Goal: Task Accomplishment & Management: Manage account settings

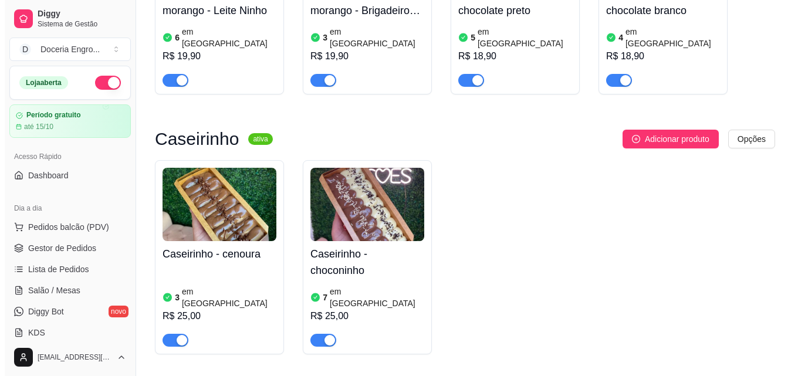
scroll to position [1584, 0]
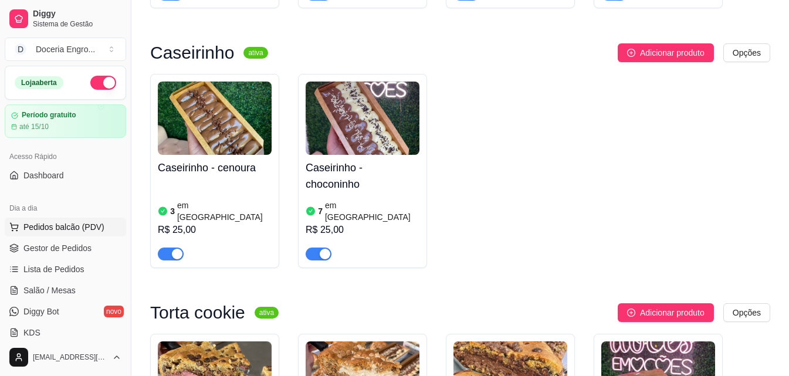
click at [76, 230] on span "Pedidos balcão (PDV)" at bounding box center [63, 227] width 81 height 12
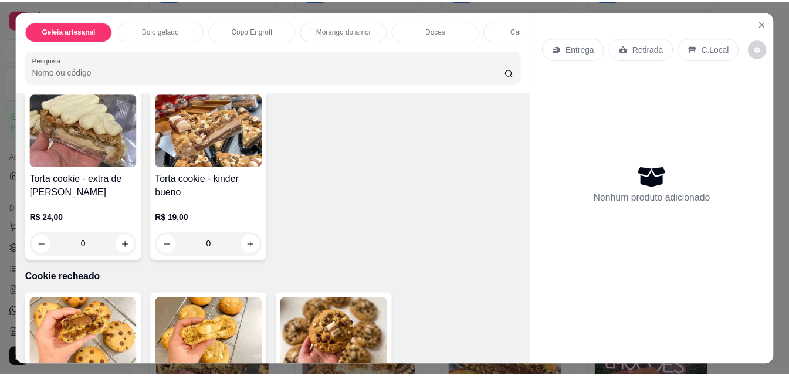
scroll to position [1584, 0]
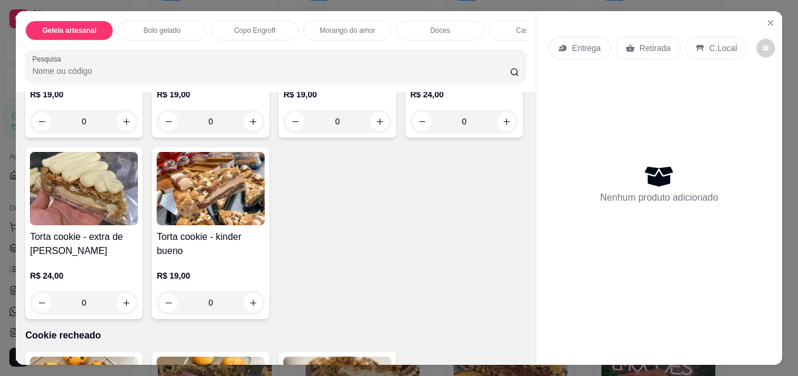
type input "1"
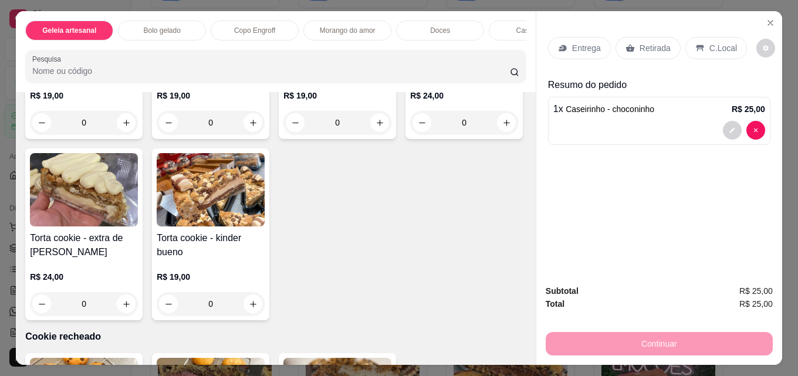
click at [649, 43] on p "Retirada" at bounding box center [654, 48] width 31 height 12
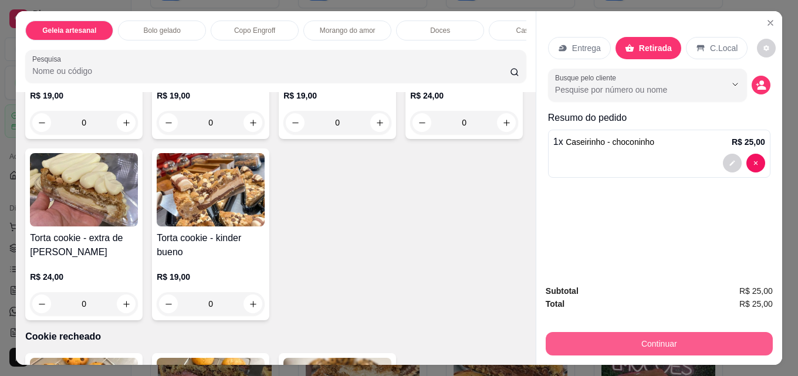
click at [647, 334] on button "Continuar" at bounding box center [658, 343] width 227 height 23
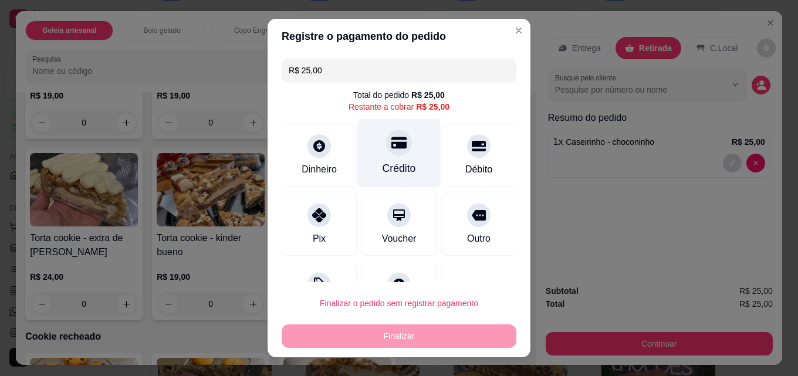
click at [392, 158] on div "Crédito" at bounding box center [399, 153] width 83 height 69
type input "R$ 0,00"
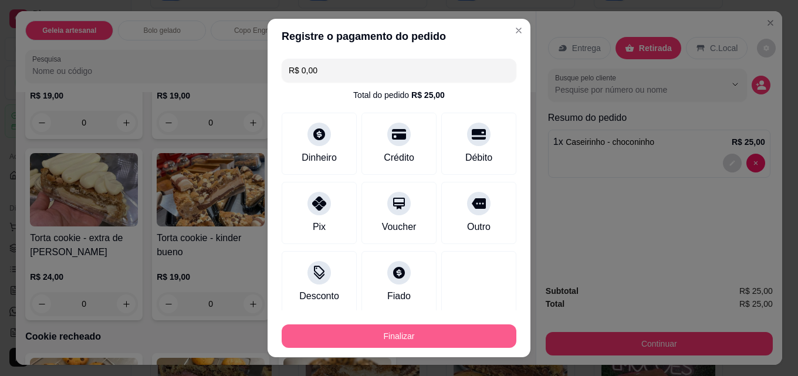
click at [411, 341] on button "Finalizar" at bounding box center [399, 335] width 235 height 23
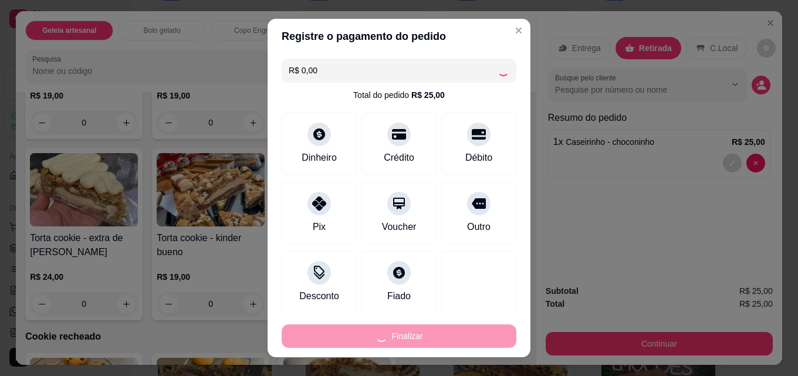
type input "0"
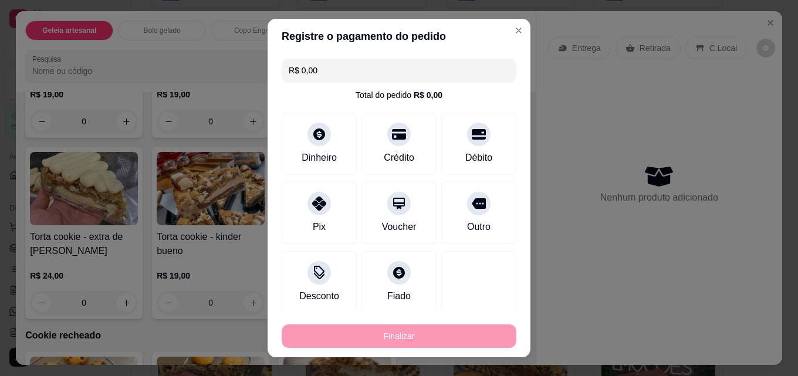
type input "-R$ 25,00"
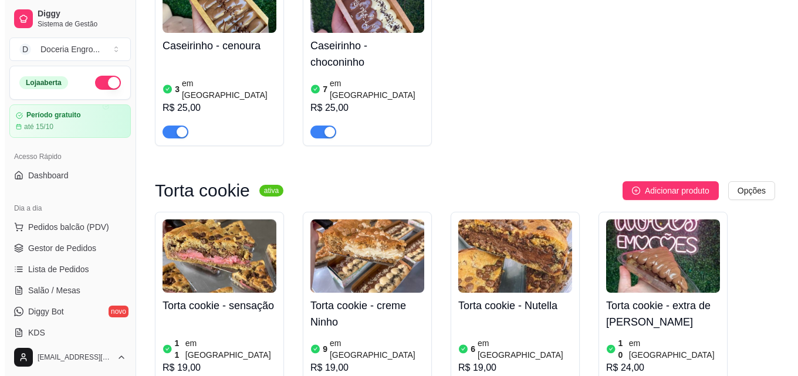
scroll to position [1717, 0]
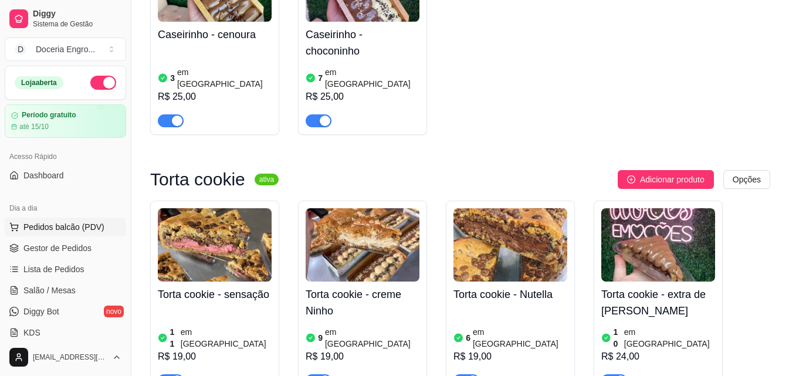
click at [63, 219] on button "Pedidos balcão (PDV)" at bounding box center [65, 227] width 121 height 19
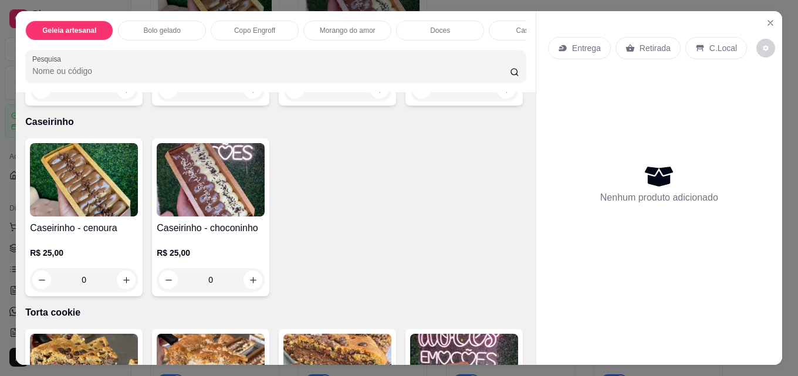
scroll to position [1235, 0]
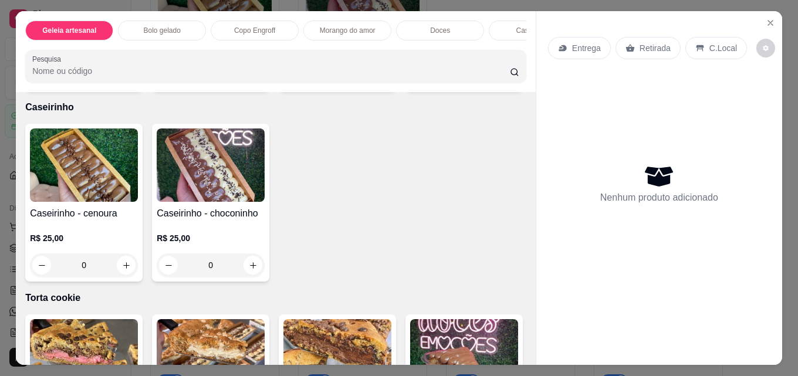
click at [250, 79] on icon "increase-product-quantity" at bounding box center [253, 74] width 9 height 9
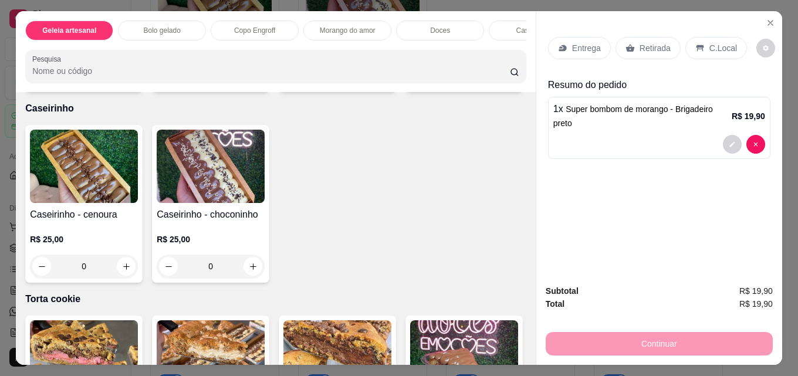
click at [662, 51] on div "Retirada" at bounding box center [647, 48] width 65 height 22
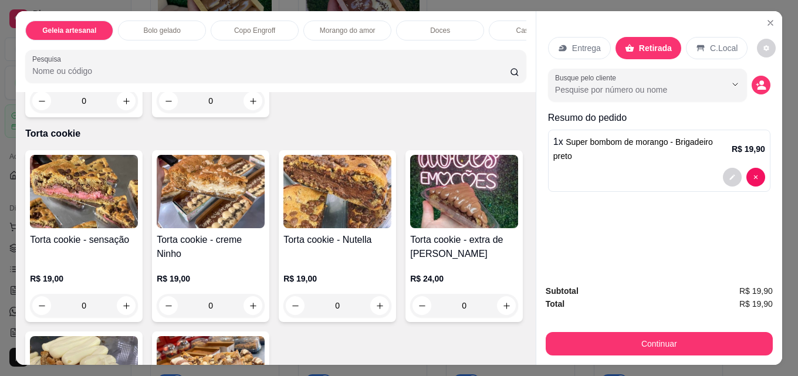
scroll to position [1199, 0]
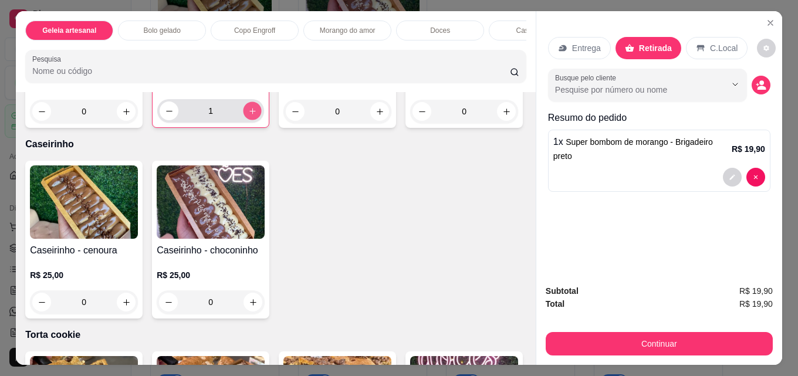
click at [249, 116] on icon "increase-product-quantity" at bounding box center [252, 111] width 9 height 9
type input "2"
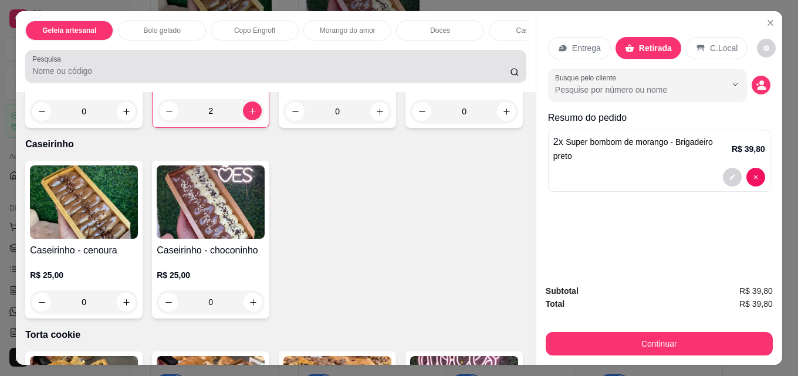
click at [183, 62] on div at bounding box center [275, 66] width 487 height 23
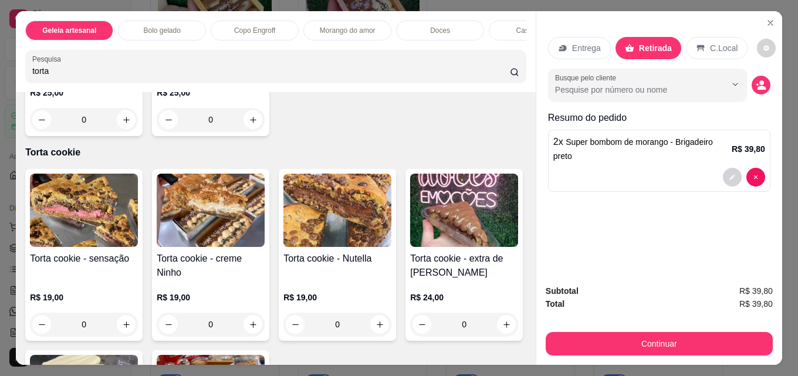
scroll to position [1585, 0]
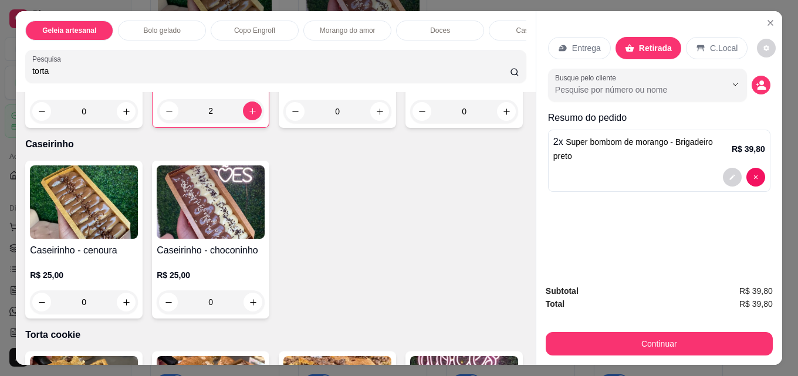
type input "torta"
click at [510, 77] on icon at bounding box center [514, 71] width 9 height 9
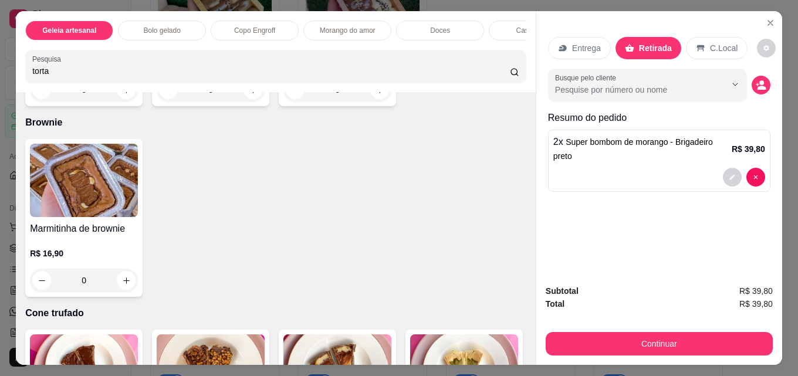
scroll to position [2396, 0]
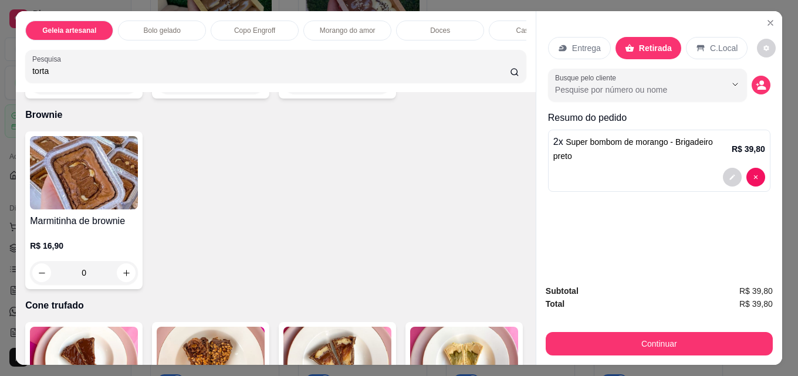
type input "1"
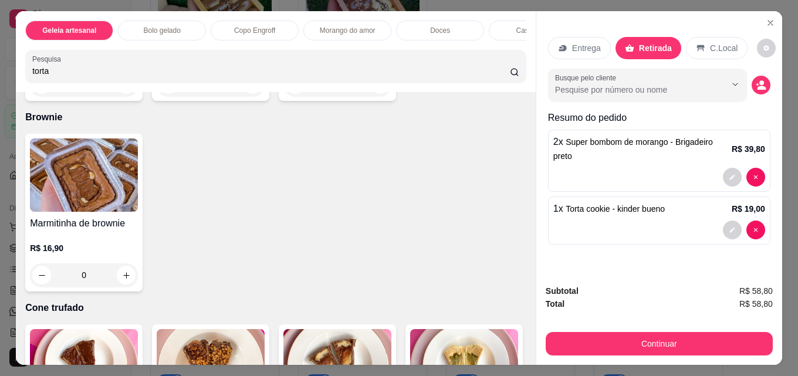
scroll to position [2397, 0]
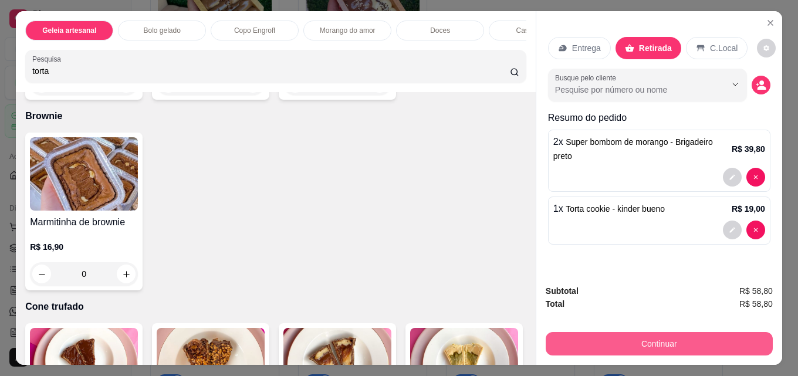
click at [648, 341] on button "Continuar" at bounding box center [658, 343] width 227 height 23
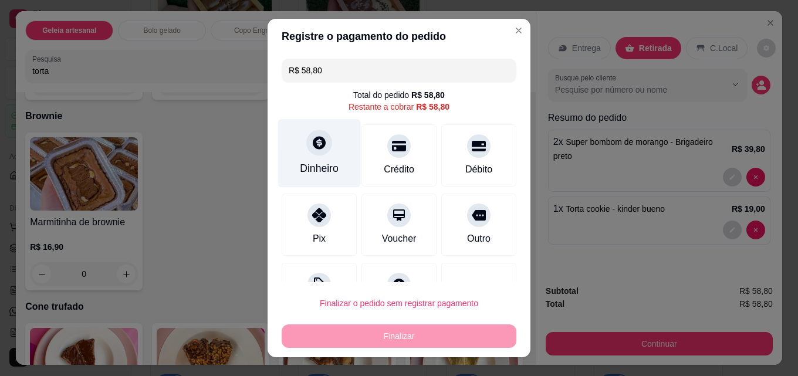
click at [306, 153] on div at bounding box center [319, 143] width 26 height 26
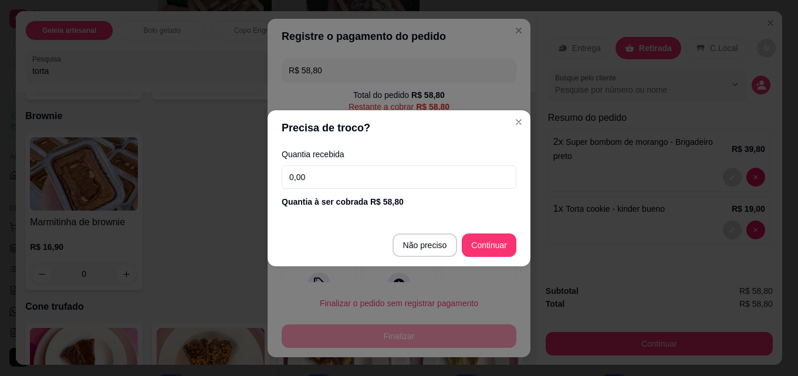
click at [313, 168] on input "0,00" at bounding box center [399, 176] width 235 height 23
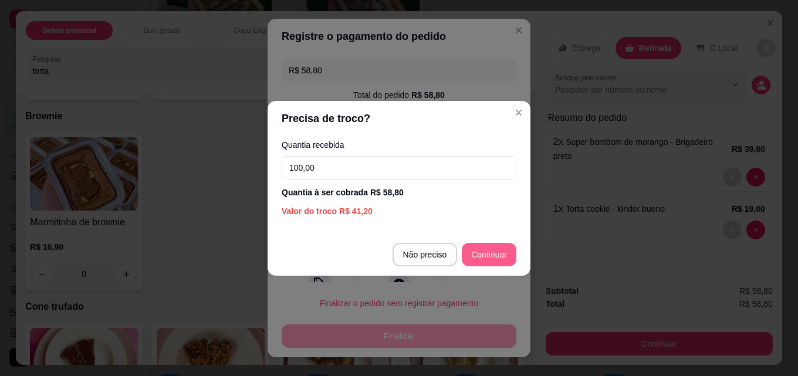
type input "100,00"
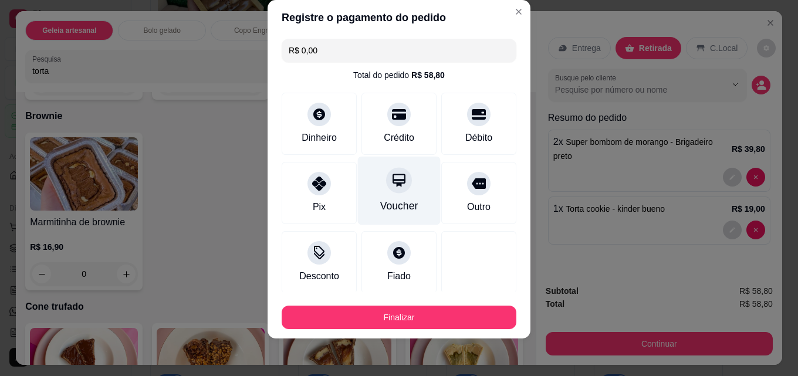
scroll to position [0, 0]
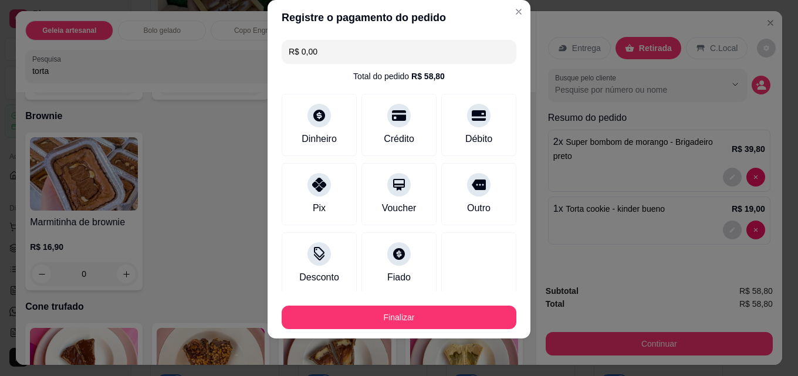
click at [380, 52] on input "R$ 0,00" at bounding box center [399, 51] width 221 height 23
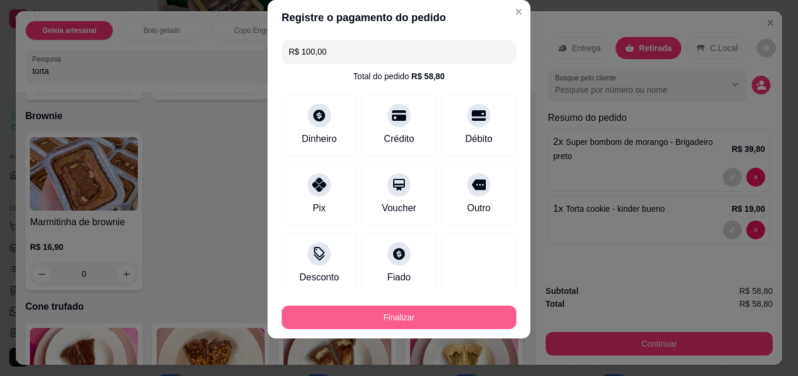
type input "R$ 100,00"
click at [377, 318] on button "Finalizar" at bounding box center [399, 317] width 228 height 23
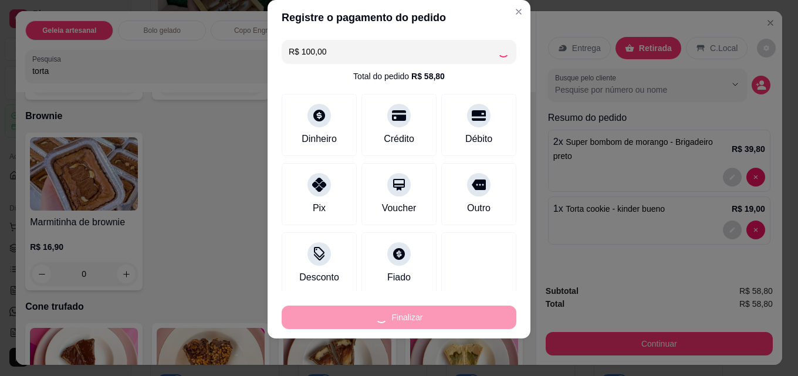
type input "0"
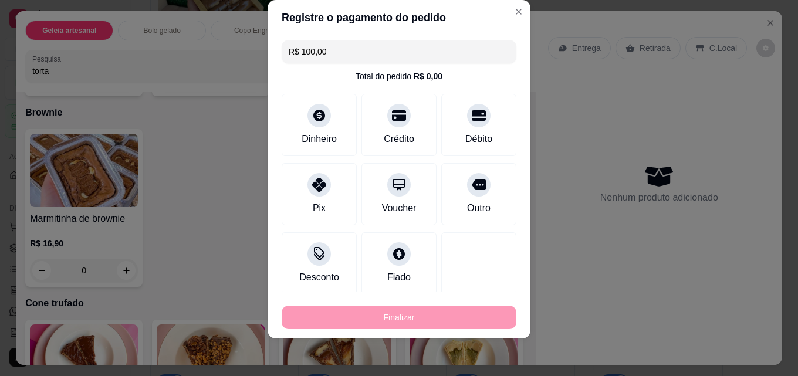
type input "-R$ 58,80"
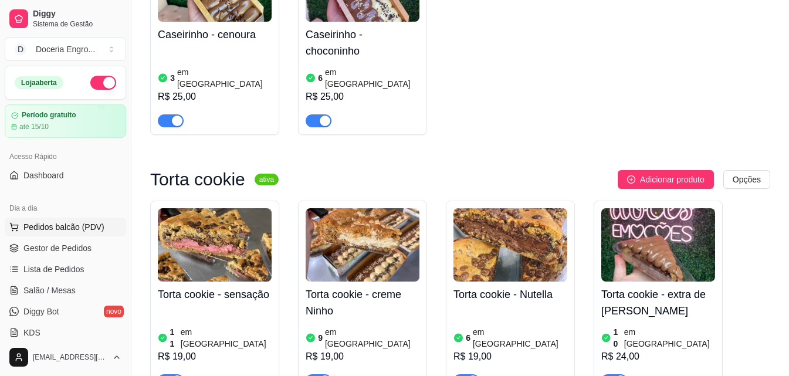
click at [46, 219] on button "Pedidos balcão (PDV)" at bounding box center [65, 227] width 121 height 19
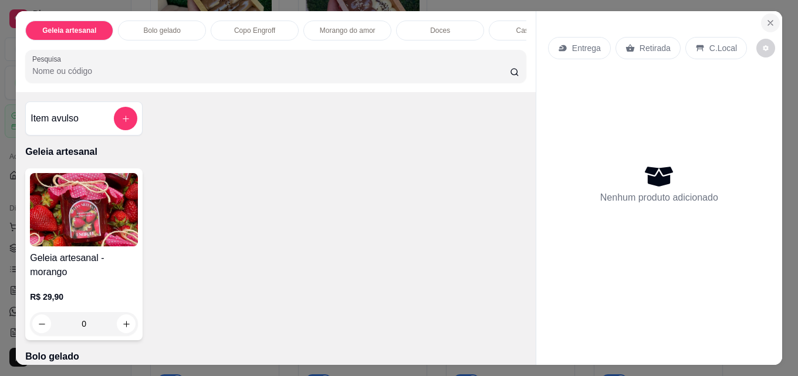
click at [773, 15] on button "Close" at bounding box center [770, 22] width 19 height 19
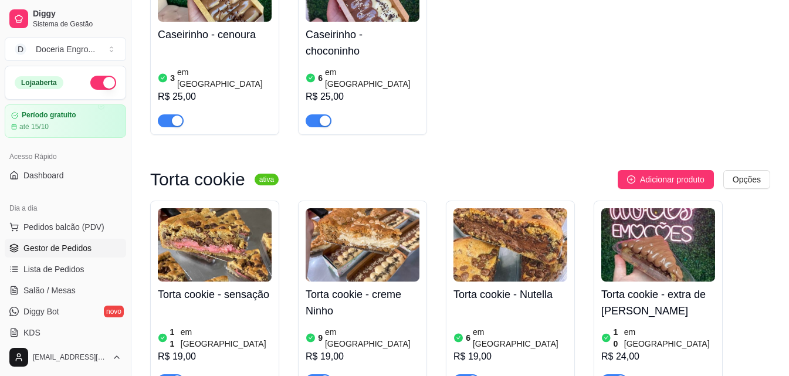
click at [64, 243] on span "Gestor de Pedidos" at bounding box center [57, 248] width 68 height 12
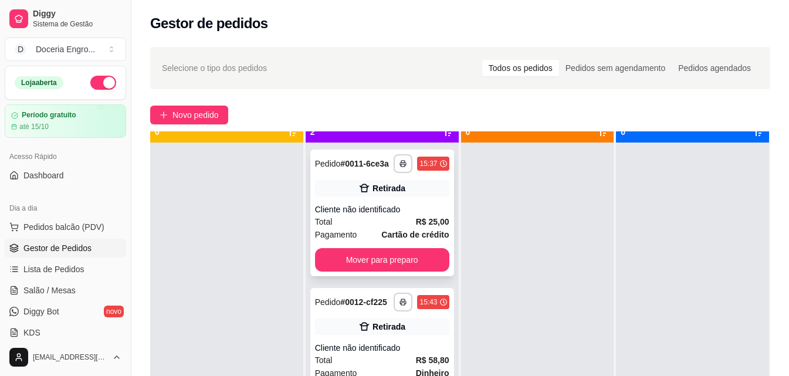
scroll to position [33, 0]
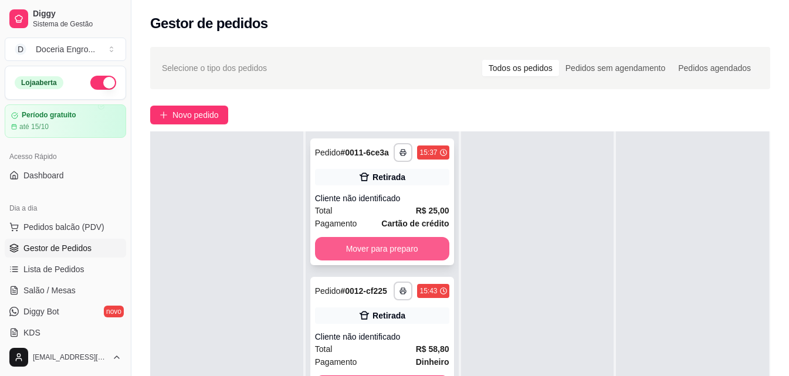
click at [371, 254] on button "Mover para preparo" at bounding box center [382, 248] width 134 height 23
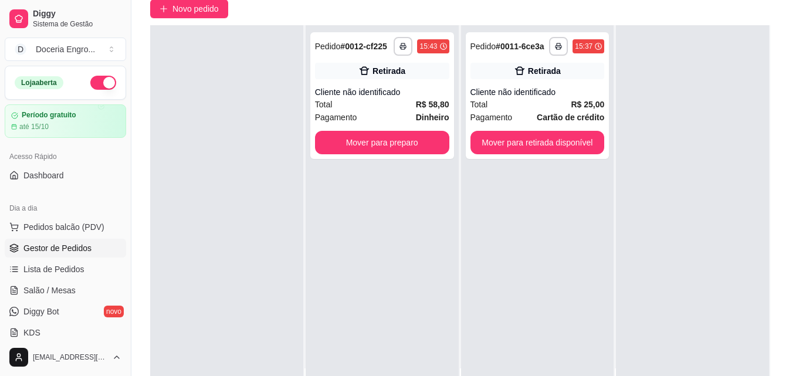
scroll to position [117, 0]
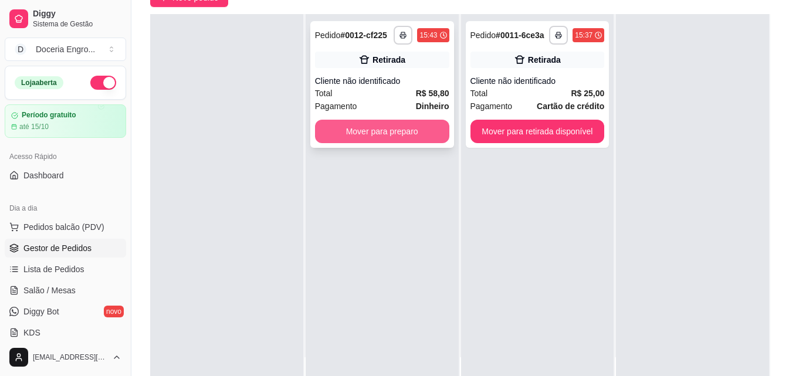
click at [371, 134] on button "Mover para preparo" at bounding box center [382, 131] width 134 height 23
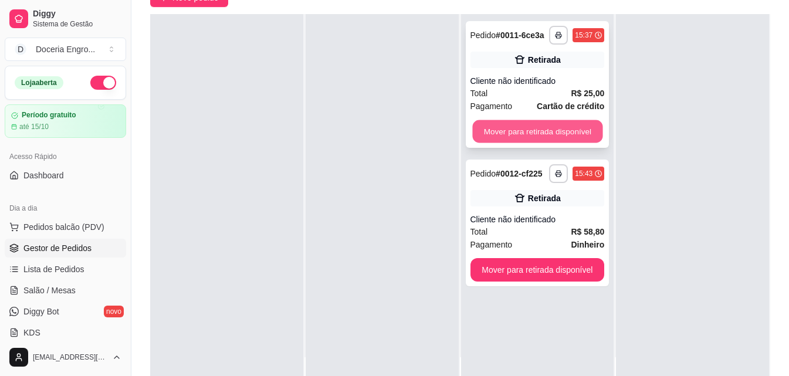
click at [547, 137] on button "Mover para retirada disponível" at bounding box center [537, 131] width 130 height 23
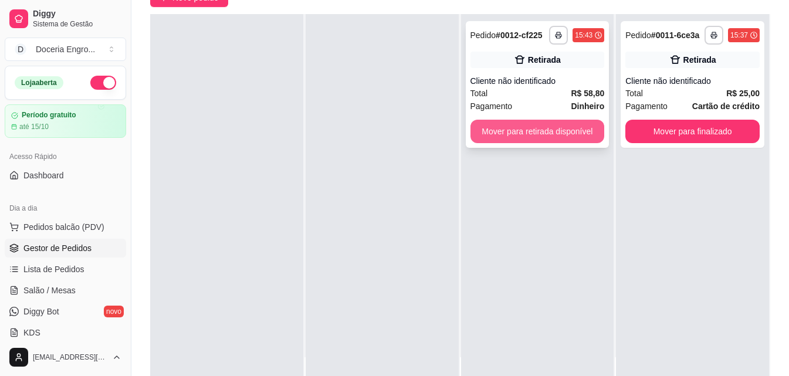
click at [538, 127] on button "Mover para retirada disponível" at bounding box center [537, 131] width 134 height 23
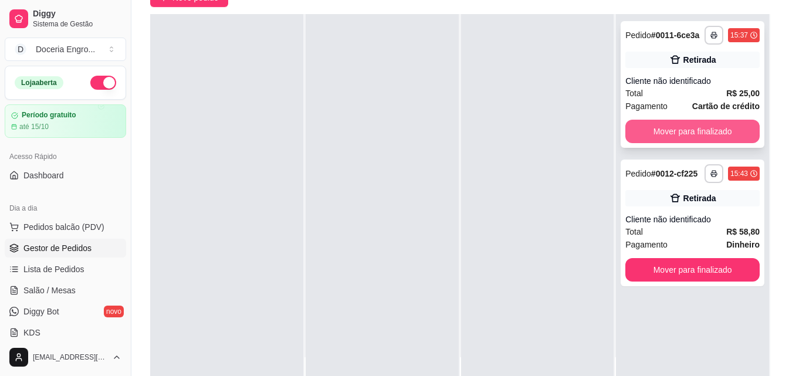
click at [635, 126] on button "Mover para finalizado" at bounding box center [692, 131] width 134 height 23
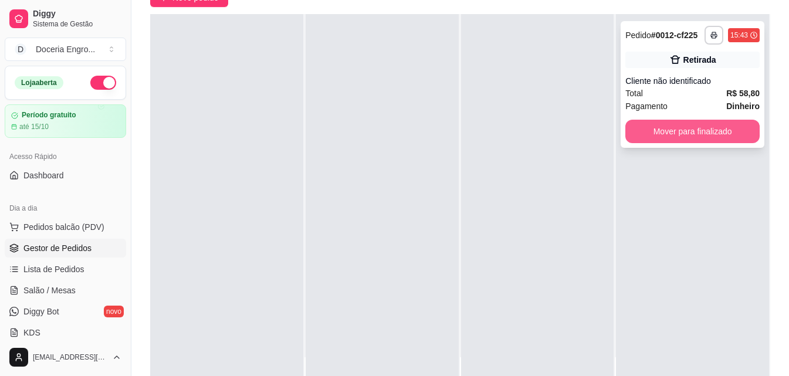
click at [688, 132] on button "Mover para finalizado" at bounding box center [692, 131] width 134 height 23
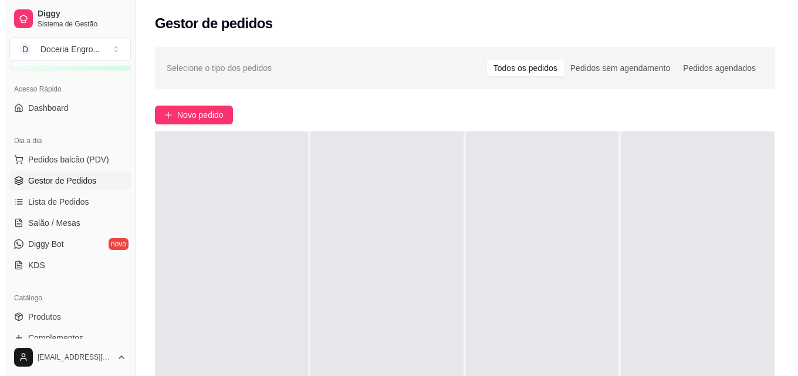
scroll to position [59, 0]
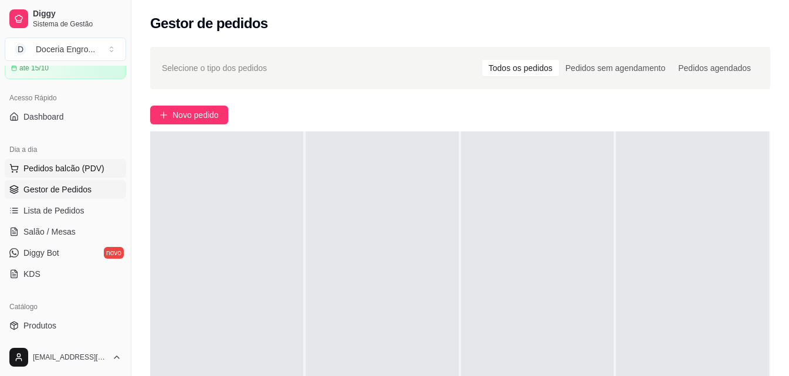
click at [62, 164] on span "Pedidos balcão (PDV)" at bounding box center [63, 168] width 81 height 12
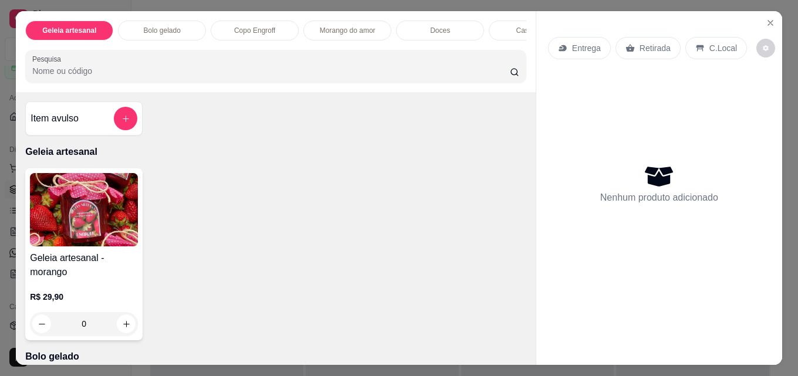
click at [144, 28] on p "Bolo gelado" at bounding box center [162, 30] width 37 height 9
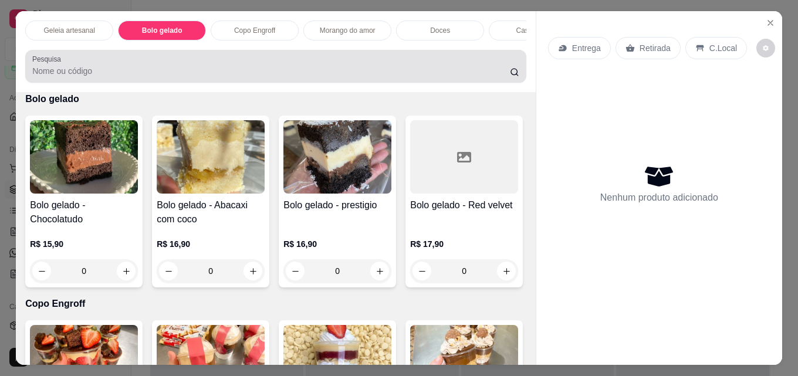
scroll to position [31, 0]
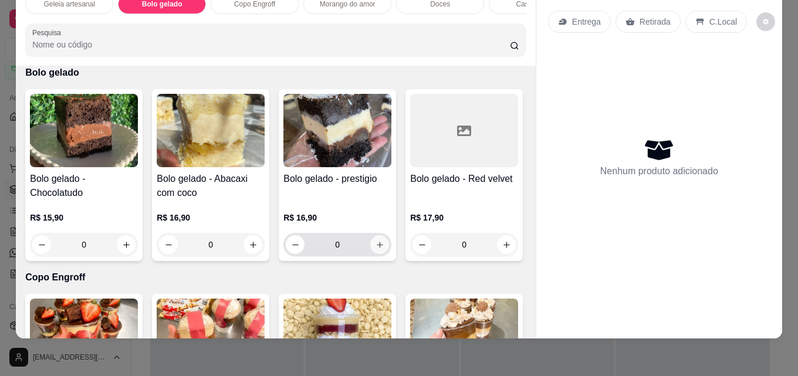
click at [375, 243] on icon "increase-product-quantity" at bounding box center [379, 244] width 9 height 9
type input "1"
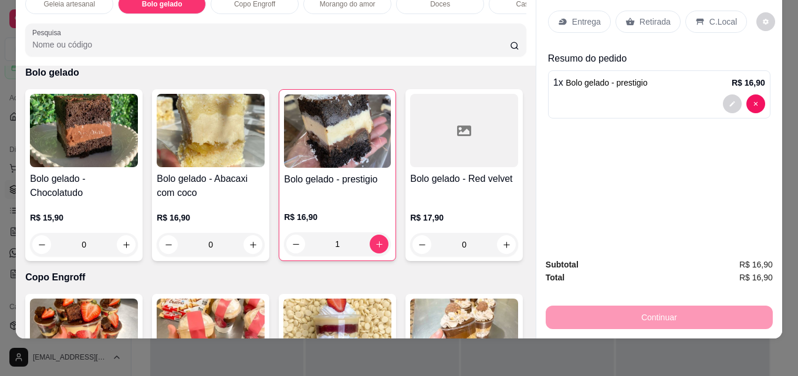
click at [646, 18] on p "Retirada" at bounding box center [654, 22] width 31 height 12
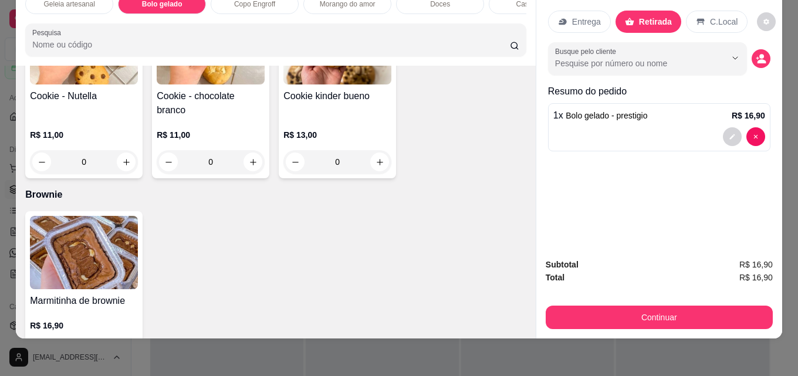
scroll to position [1967, 0]
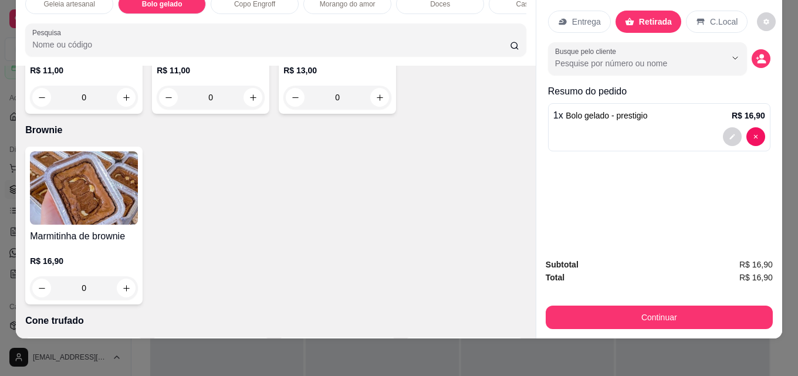
type input "1"
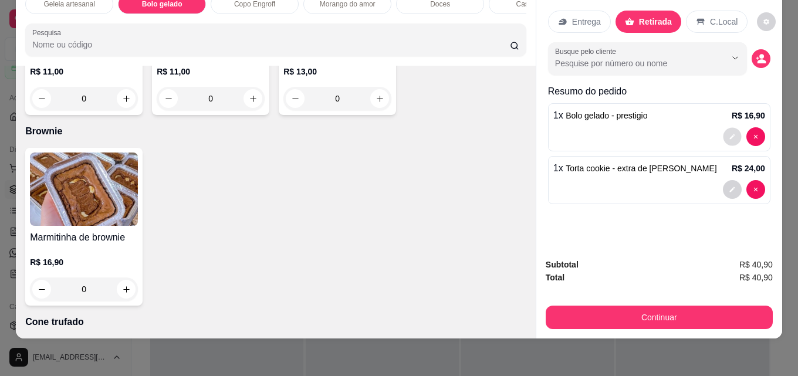
click at [731, 130] on button "decrease-product-quantity" at bounding box center [732, 137] width 18 height 18
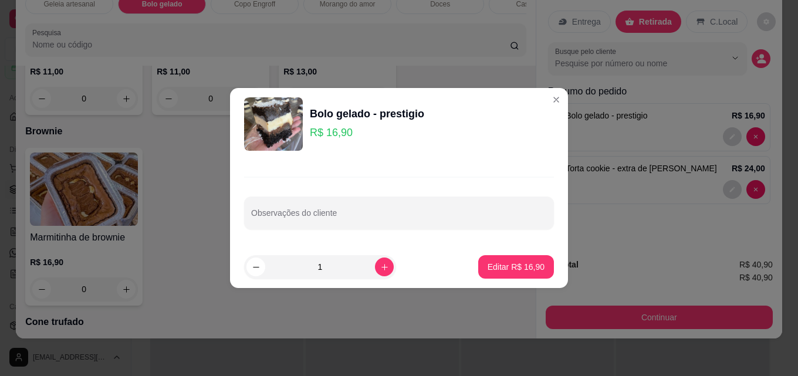
click at [340, 131] on p "R$ 16,90" at bounding box center [367, 132] width 114 height 16
click at [331, 138] on p "R$ 16,90" at bounding box center [367, 132] width 114 height 16
click at [338, 137] on p "R$ 16,90" at bounding box center [367, 132] width 114 height 16
click at [333, 136] on p "R$ 16,90" at bounding box center [367, 132] width 114 height 16
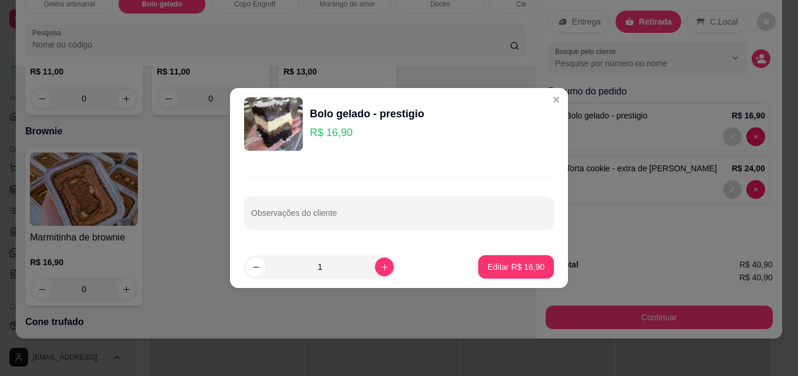
click at [336, 135] on p "R$ 16,90" at bounding box center [367, 132] width 114 height 16
click at [356, 131] on p "R$ 16,90" at bounding box center [367, 132] width 114 height 16
click at [354, 135] on p "R$ 16,90" at bounding box center [367, 132] width 114 height 16
click at [336, 136] on p "R$ 16,90" at bounding box center [367, 132] width 114 height 16
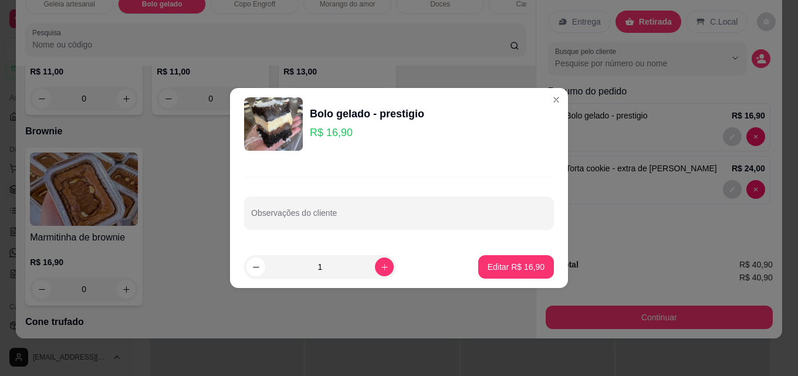
drag, startPoint x: 332, startPoint y: 136, endPoint x: 348, endPoint y: 135, distance: 16.4
click at [346, 136] on p "R$ 16,90" at bounding box center [367, 132] width 114 height 16
drag, startPoint x: 353, startPoint y: 134, endPoint x: 309, endPoint y: 134, distance: 44.6
click at [309, 134] on div "Bolo gelado - prestigio R$ 16,90" at bounding box center [399, 124] width 310 height 54
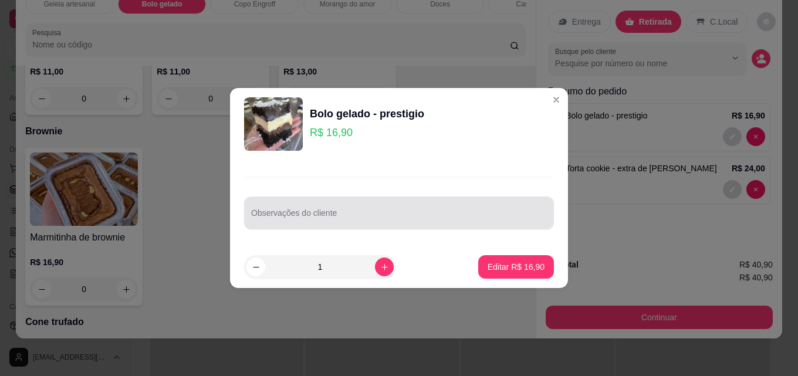
click at [355, 209] on div at bounding box center [399, 212] width 296 height 23
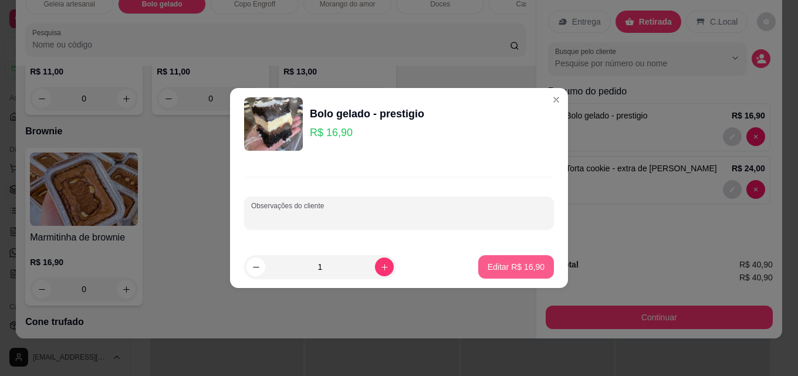
click at [492, 267] on p "Editar R$ 16,90" at bounding box center [515, 267] width 57 height 12
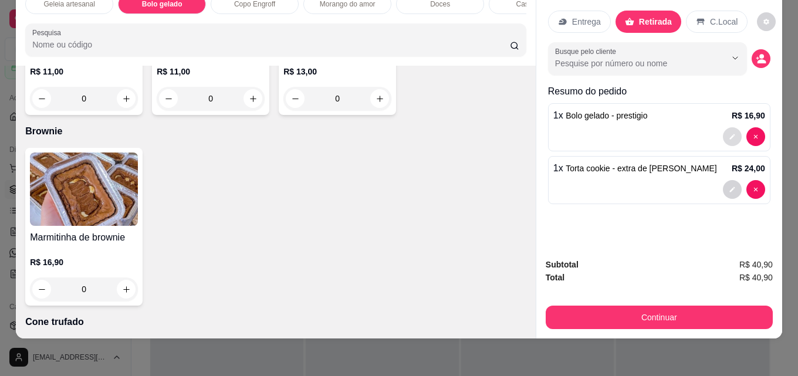
click at [728, 133] on icon "decrease-product-quantity" at bounding box center [731, 136] width 7 height 7
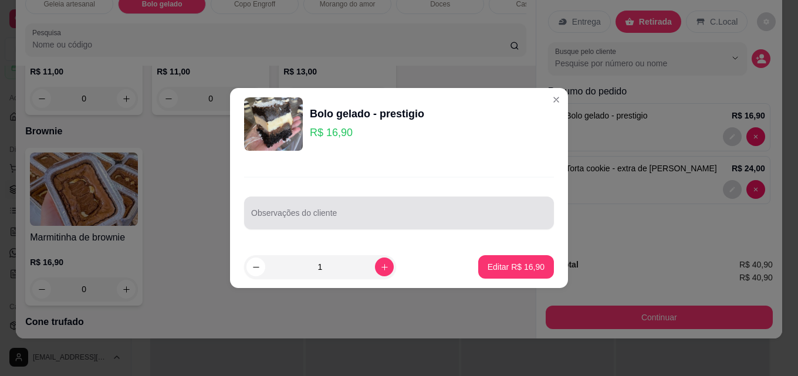
click at [314, 217] on input "Observações do cliente" at bounding box center [399, 218] width 296 height 12
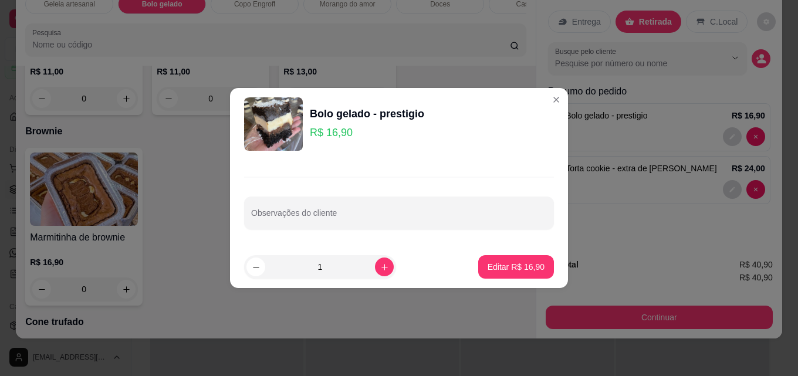
click at [360, 150] on div "Bolo gelado - prestigio R$ 16,90" at bounding box center [399, 124] width 310 height 54
click at [337, 128] on p "R$ 16,90" at bounding box center [367, 132] width 114 height 16
drag, startPoint x: 343, startPoint y: 132, endPoint x: 362, endPoint y: 141, distance: 21.3
click at [315, 142] on div "Bolo gelado - prestigio R$ 16,90" at bounding box center [367, 125] width 114 height 38
click at [361, 140] on p "R$ 16,90" at bounding box center [367, 132] width 114 height 16
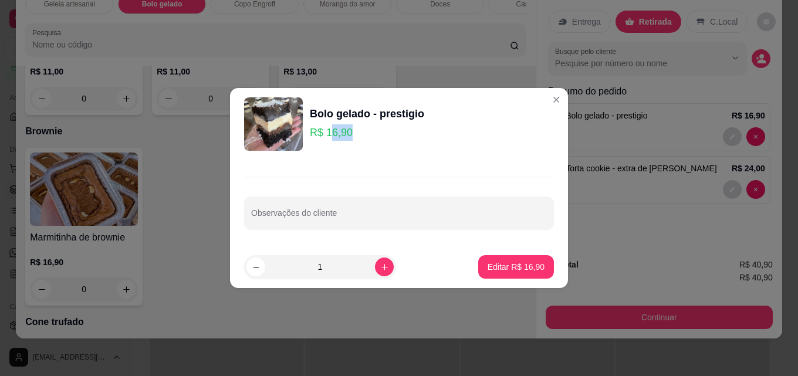
drag, startPoint x: 347, startPoint y: 133, endPoint x: 328, endPoint y: 134, distance: 18.2
click at [328, 134] on p "R$ 16,90" at bounding box center [367, 132] width 114 height 16
click at [490, 272] on p "Editar R$ 16,90" at bounding box center [515, 267] width 57 height 12
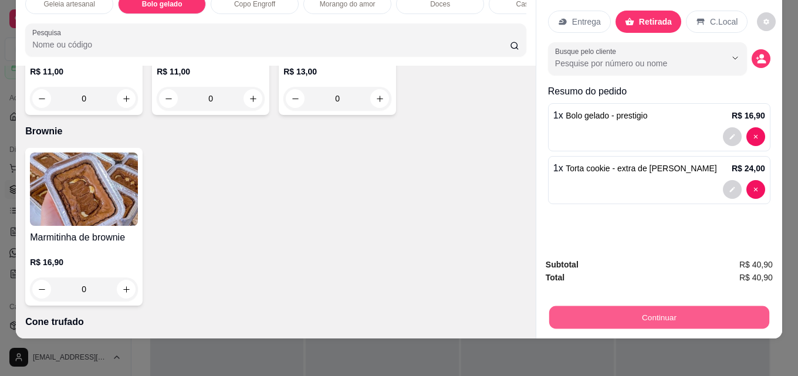
click at [644, 315] on button "Continuar" at bounding box center [659, 317] width 220 height 23
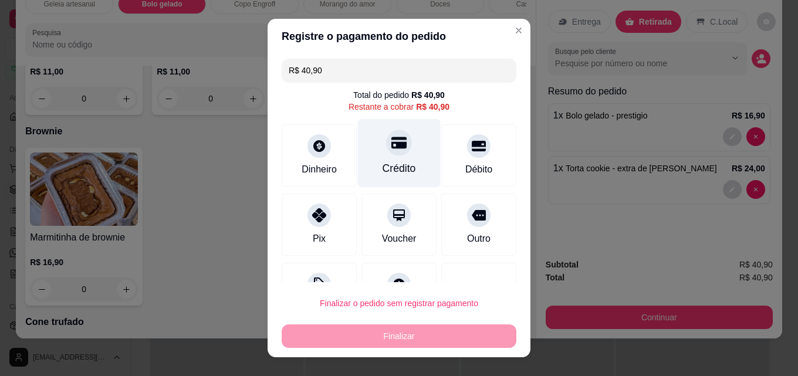
click at [386, 150] on div at bounding box center [399, 143] width 26 height 26
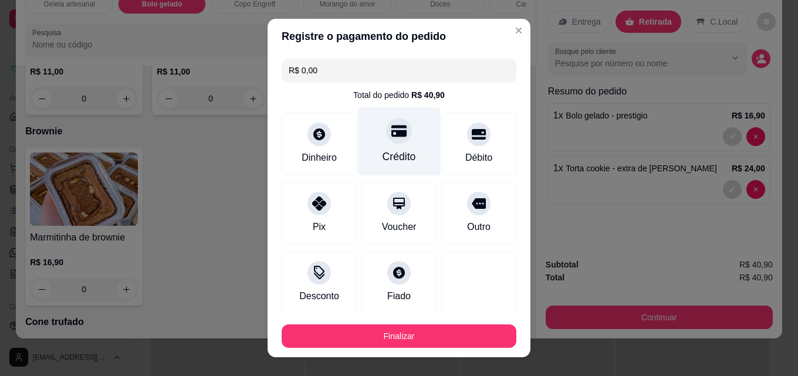
type input "R$ 0,00"
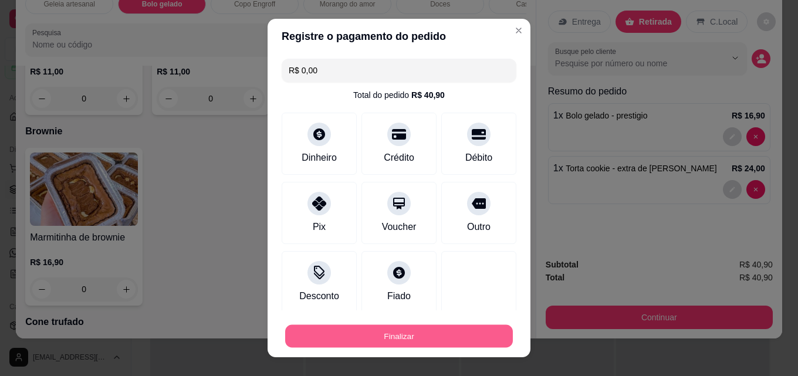
click at [414, 334] on button "Finalizar" at bounding box center [399, 336] width 228 height 23
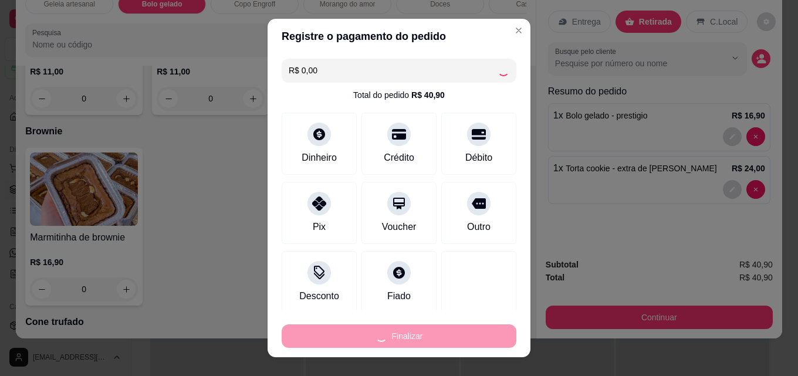
type input "0"
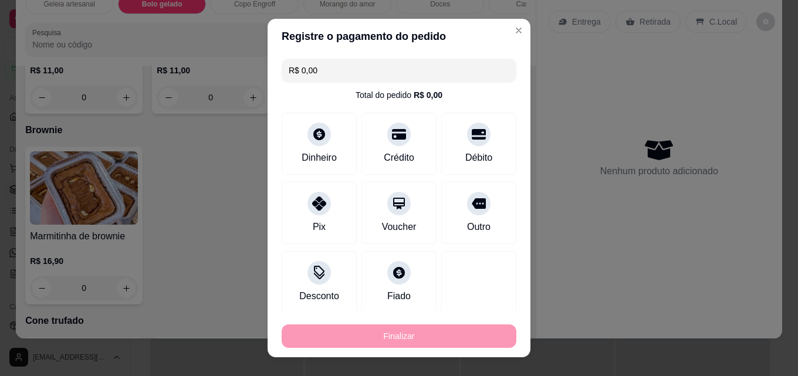
type input "-R$ 40,90"
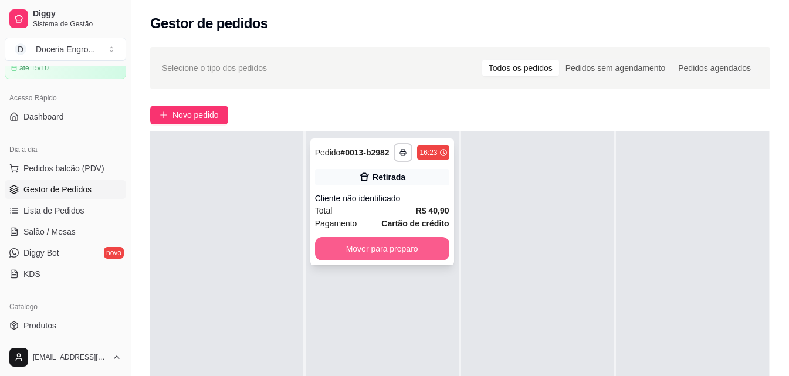
click at [385, 247] on button "Mover para preparo" at bounding box center [382, 248] width 134 height 23
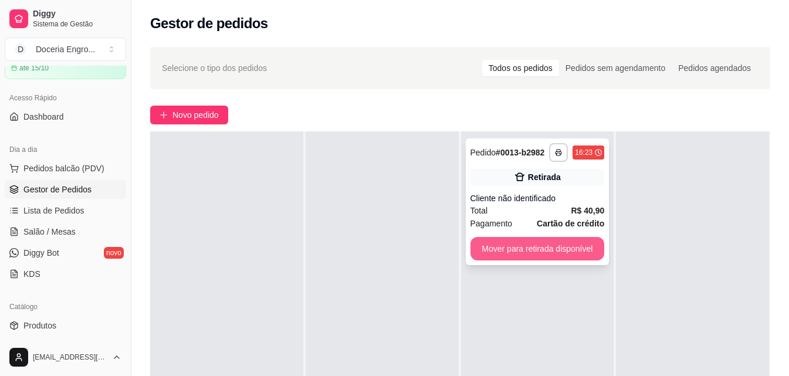
click at [562, 243] on button "Mover para retirada disponível" at bounding box center [537, 248] width 134 height 23
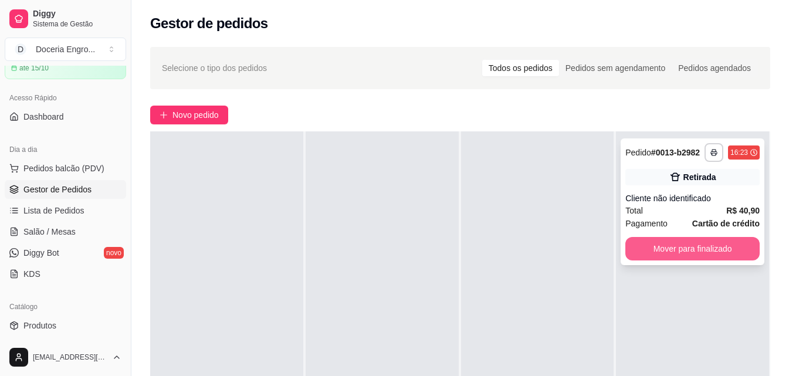
click at [704, 244] on button "Mover para finalizado" at bounding box center [692, 248] width 134 height 23
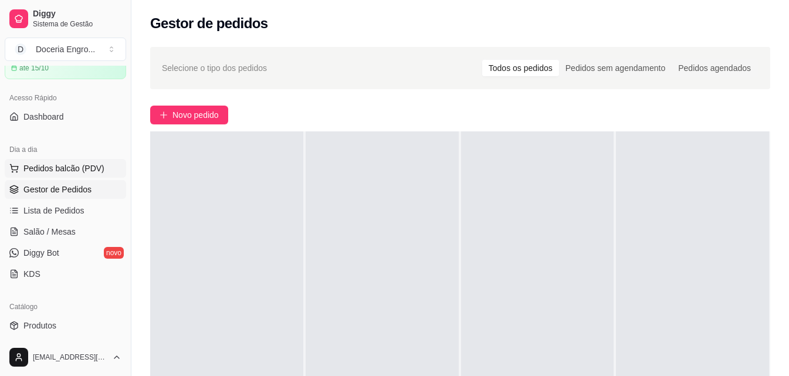
click at [74, 166] on span "Pedidos balcão (PDV)" at bounding box center [63, 168] width 81 height 12
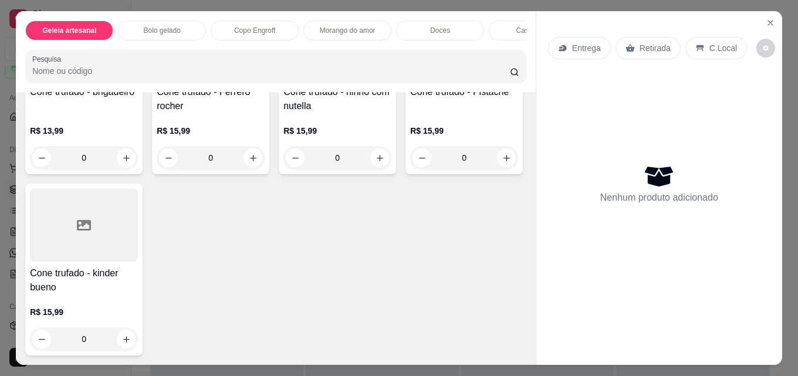
scroll to position [2700, 0]
click at [497, 167] on button "increase-product-quantity" at bounding box center [506, 158] width 18 height 18
type input "1"
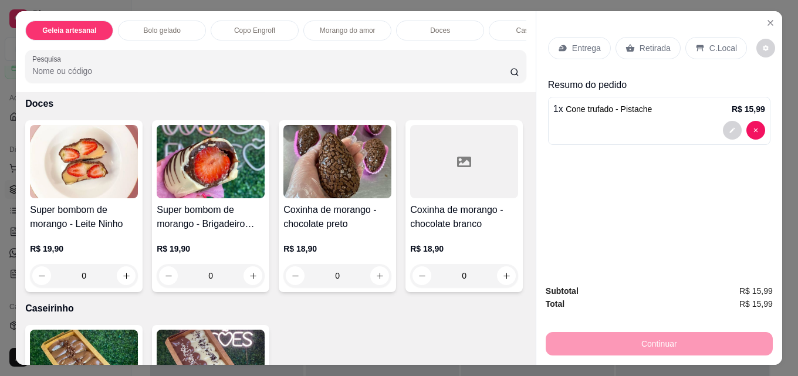
scroll to position [1005, 0]
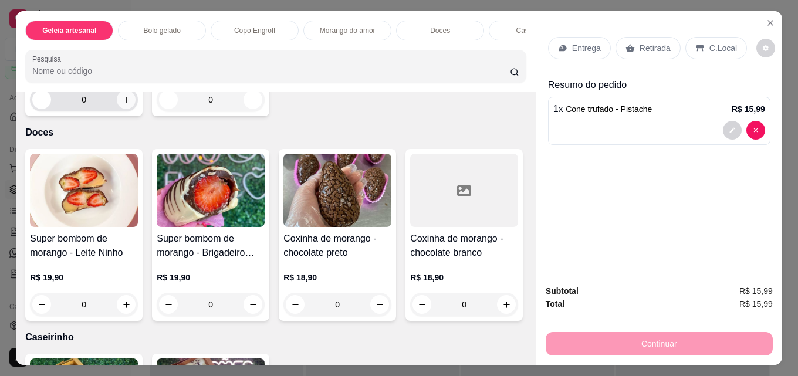
click at [123, 104] on icon "increase-product-quantity" at bounding box center [126, 100] width 9 height 9
type input "1"
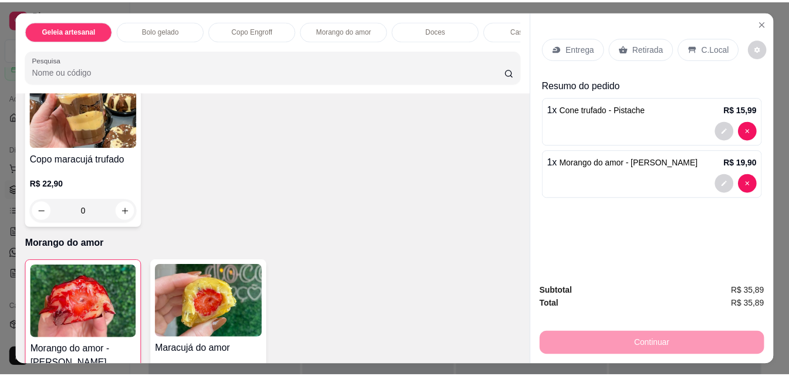
scroll to position [805, 0]
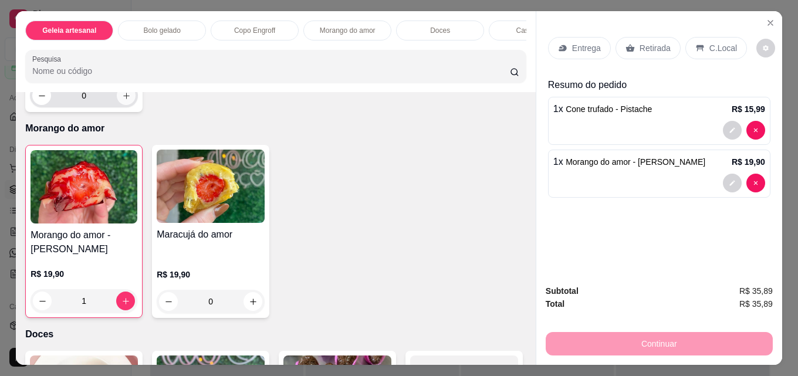
click at [131, 100] on icon "increase-product-quantity" at bounding box center [126, 96] width 9 height 9
type input "1"
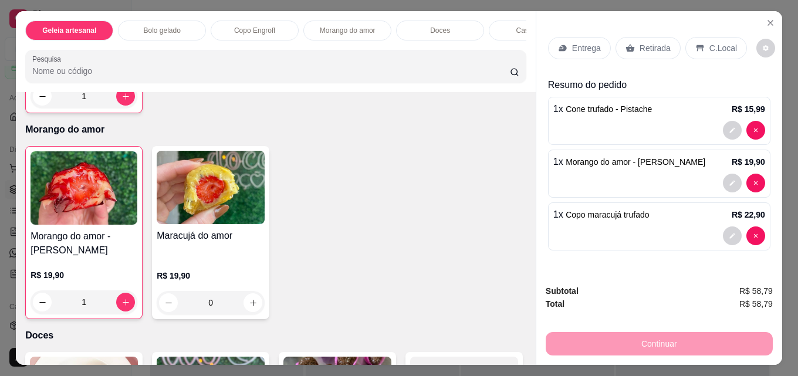
drag, startPoint x: 656, startPoint y: 26, endPoint x: 643, endPoint y: 49, distance: 25.8
click at [656, 32] on div "Entrega Retirada C.Local" at bounding box center [659, 48] width 222 height 41
click at [643, 49] on p "Retirada" at bounding box center [654, 48] width 31 height 12
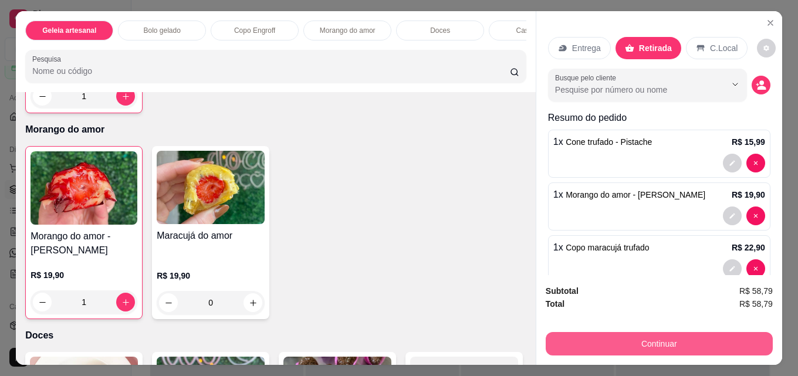
click at [645, 336] on button "Continuar" at bounding box center [658, 343] width 227 height 23
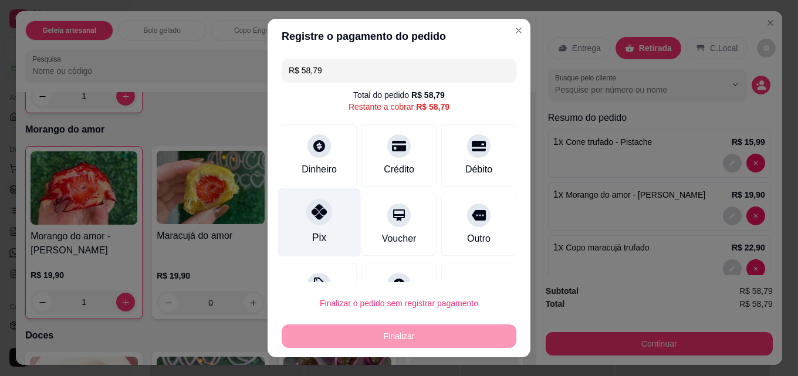
click at [312, 235] on div "Pix" at bounding box center [319, 237] width 14 height 15
type input "R$ 0,00"
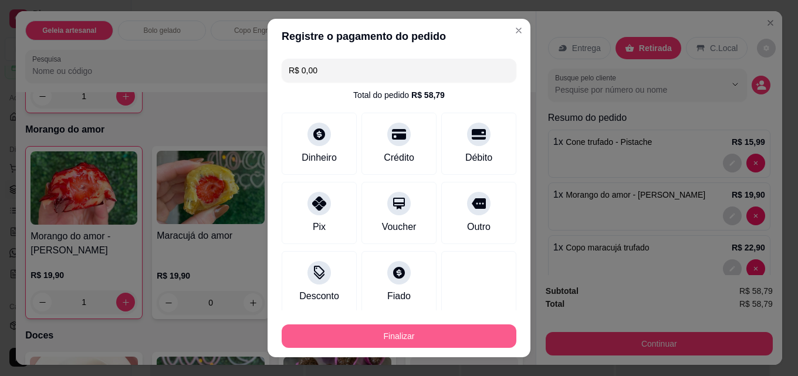
click at [370, 338] on button "Finalizar" at bounding box center [399, 335] width 235 height 23
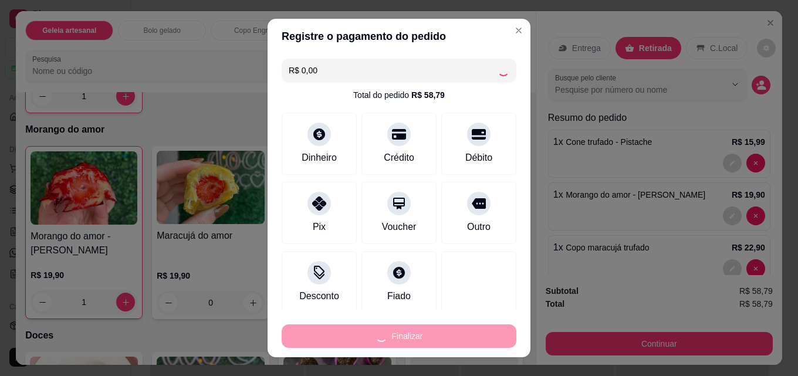
type input "0"
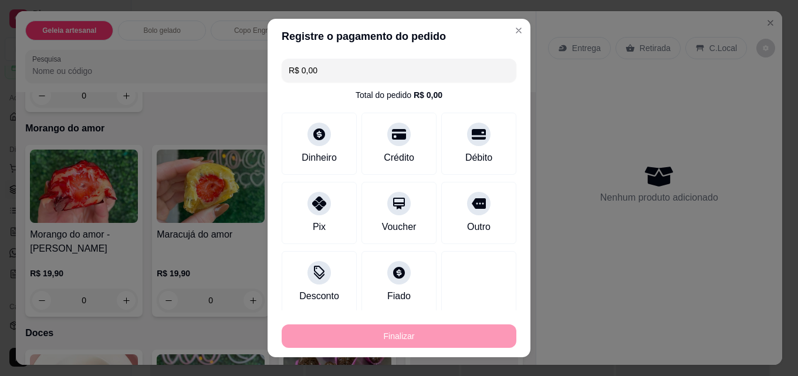
type input "-R$ 58,79"
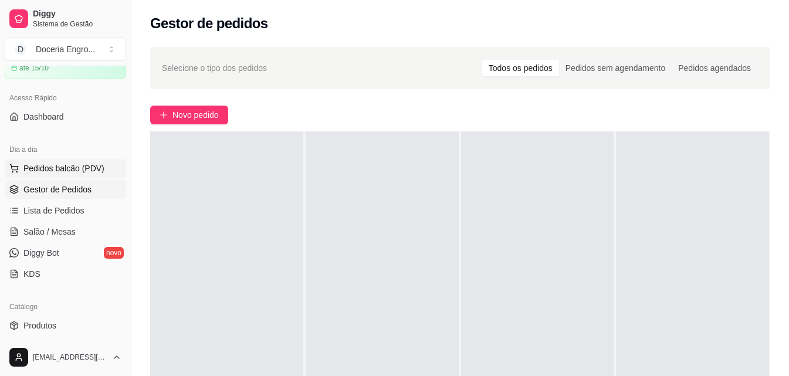
click at [87, 164] on span "Pedidos balcão (PDV)" at bounding box center [63, 168] width 81 height 12
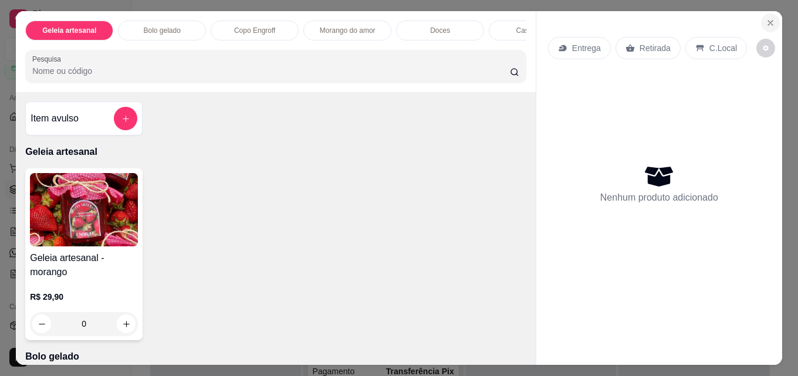
click at [765, 21] on icon "Close" at bounding box center [769, 22] width 9 height 9
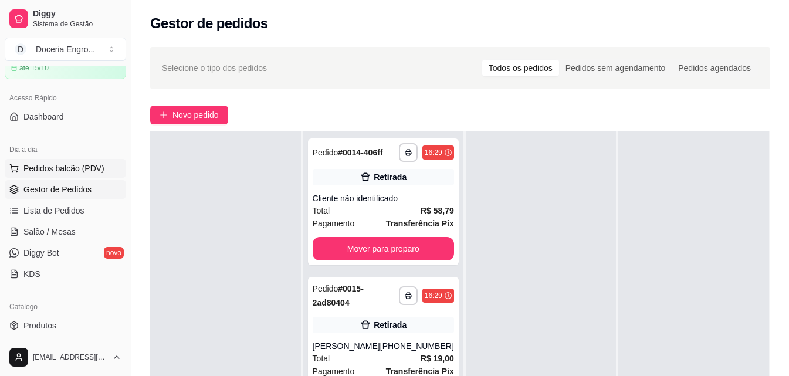
click at [75, 167] on span "Pedidos balcão (PDV)" at bounding box center [63, 168] width 81 height 12
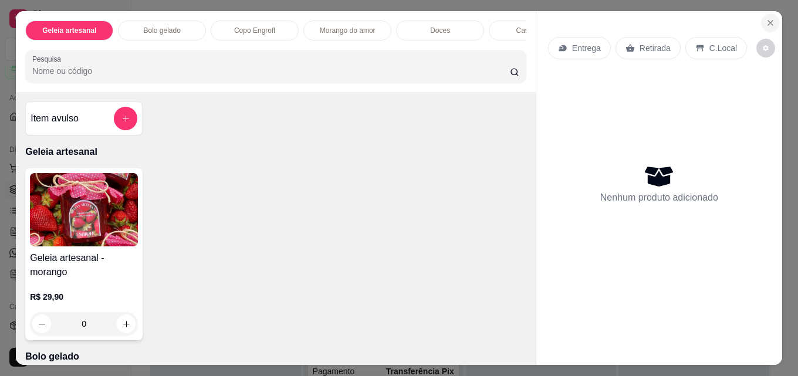
click at [761, 21] on button "Close" at bounding box center [770, 22] width 19 height 19
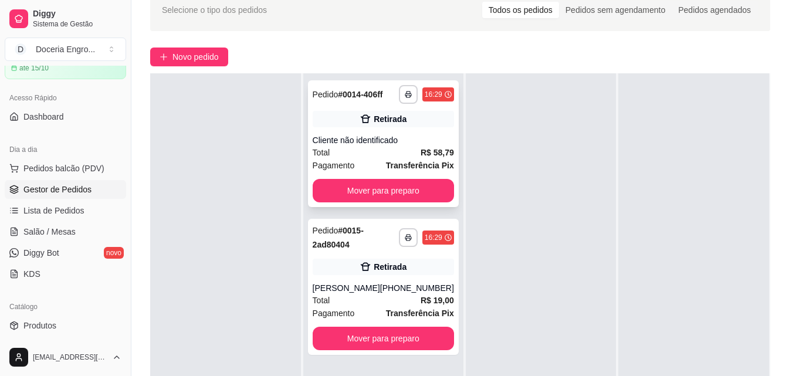
scroll to position [59, 0]
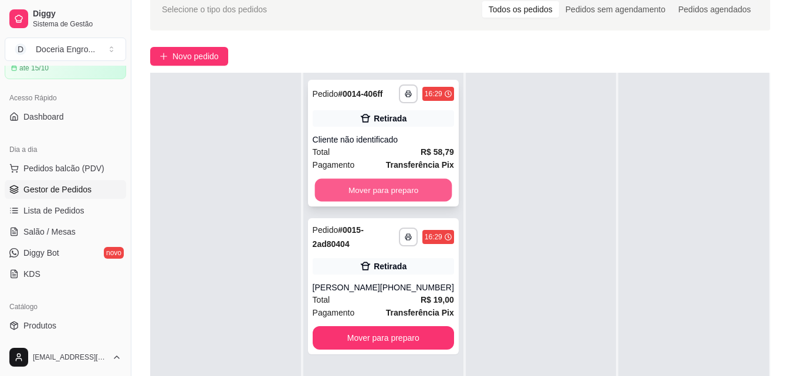
click at [395, 188] on button "Mover para preparo" at bounding box center [382, 190] width 137 height 23
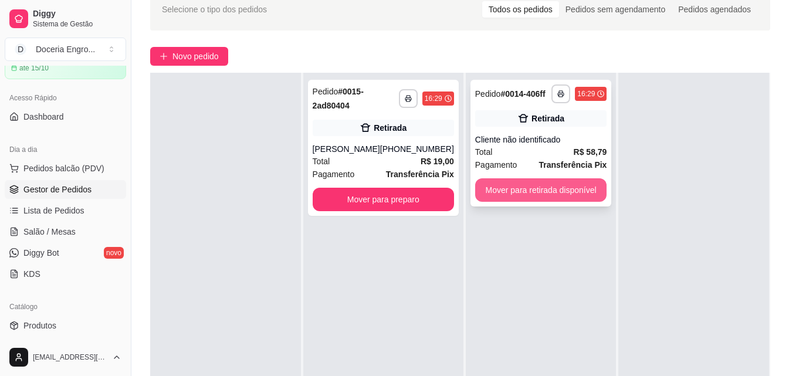
click at [531, 194] on button "Mover para retirada disponível" at bounding box center [541, 189] width 132 height 23
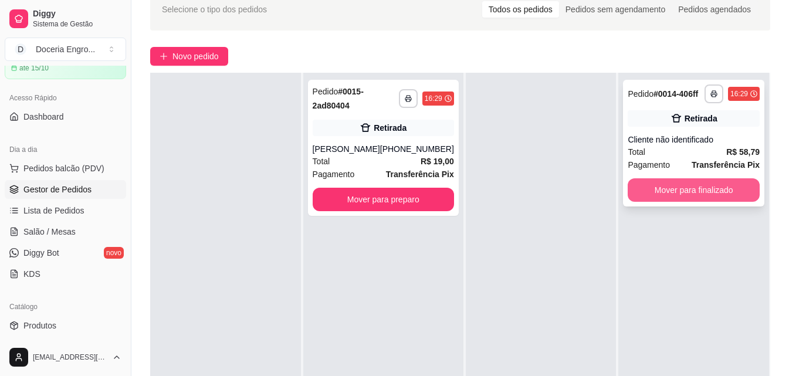
click at [685, 193] on button "Mover para finalizado" at bounding box center [694, 189] width 132 height 23
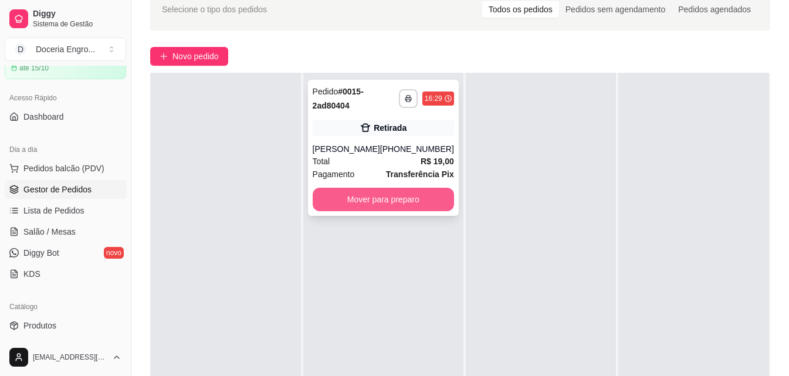
click at [397, 209] on button "Mover para preparo" at bounding box center [383, 199] width 141 height 23
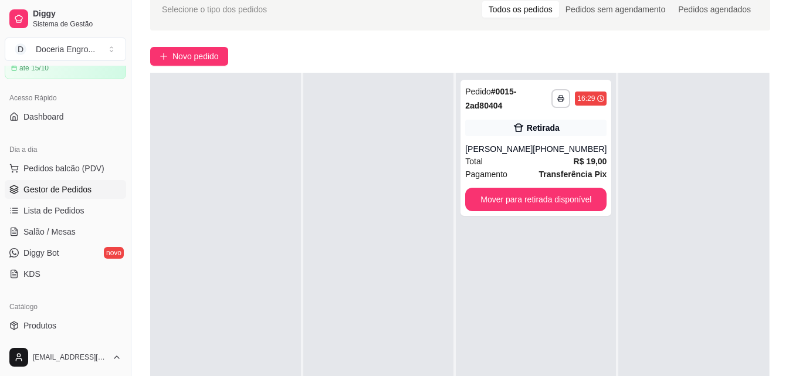
scroll to position [0, 0]
